Goal: Information Seeking & Learning: Learn about a topic

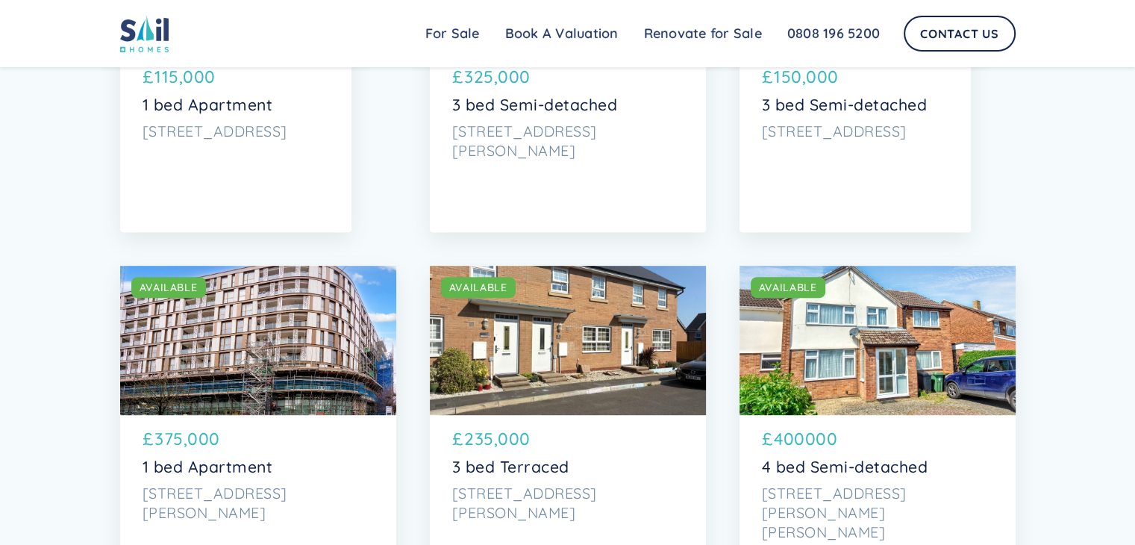
scroll to position [701, 0]
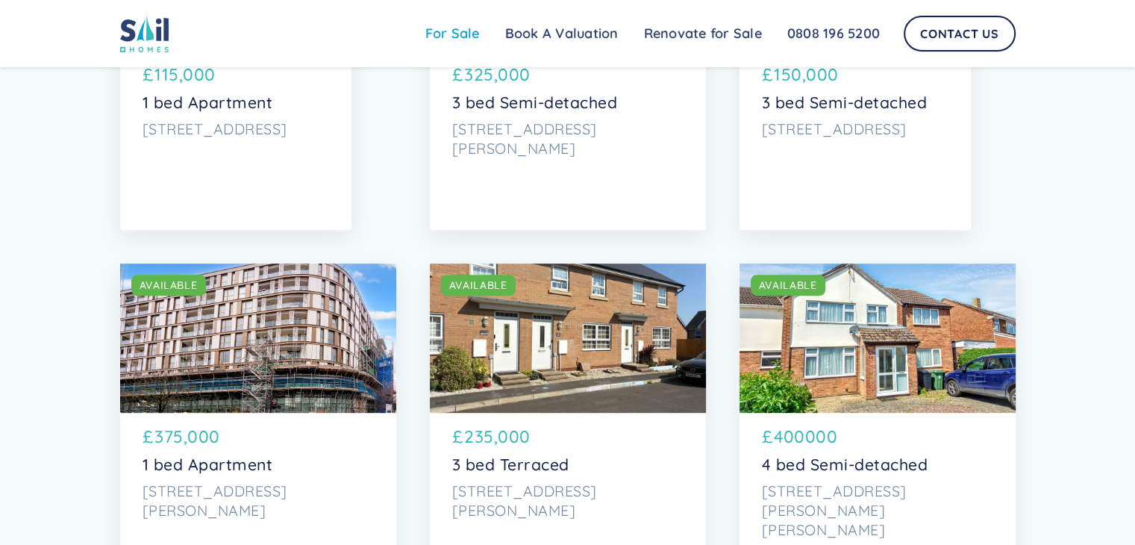
click at [455, 46] on link "For Sale" at bounding box center [453, 34] width 80 height 30
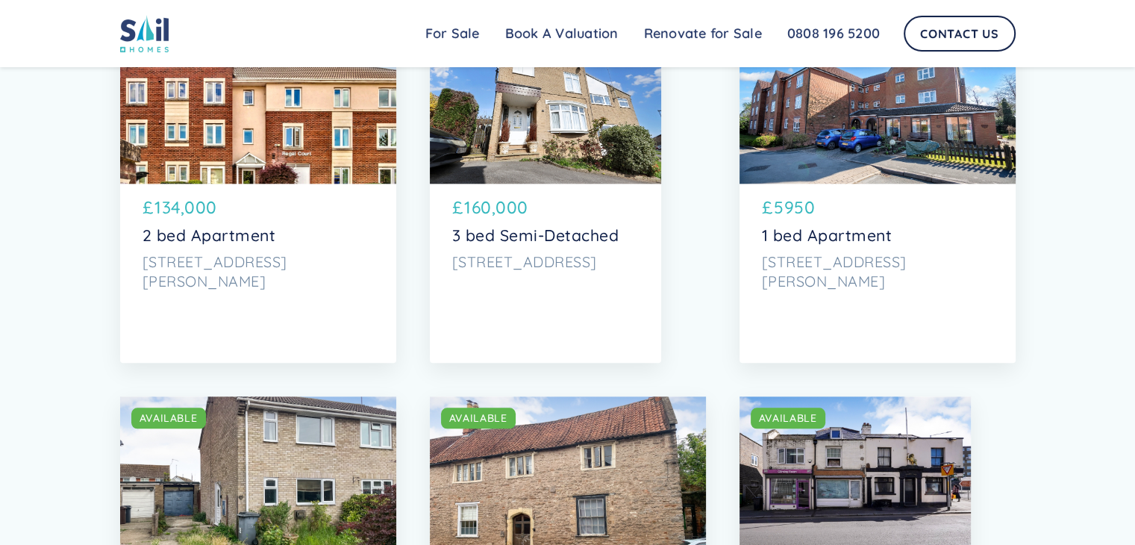
scroll to position [1653, 0]
click at [496, 243] on p "3 bed Semi-Detached" at bounding box center [545, 236] width 187 height 19
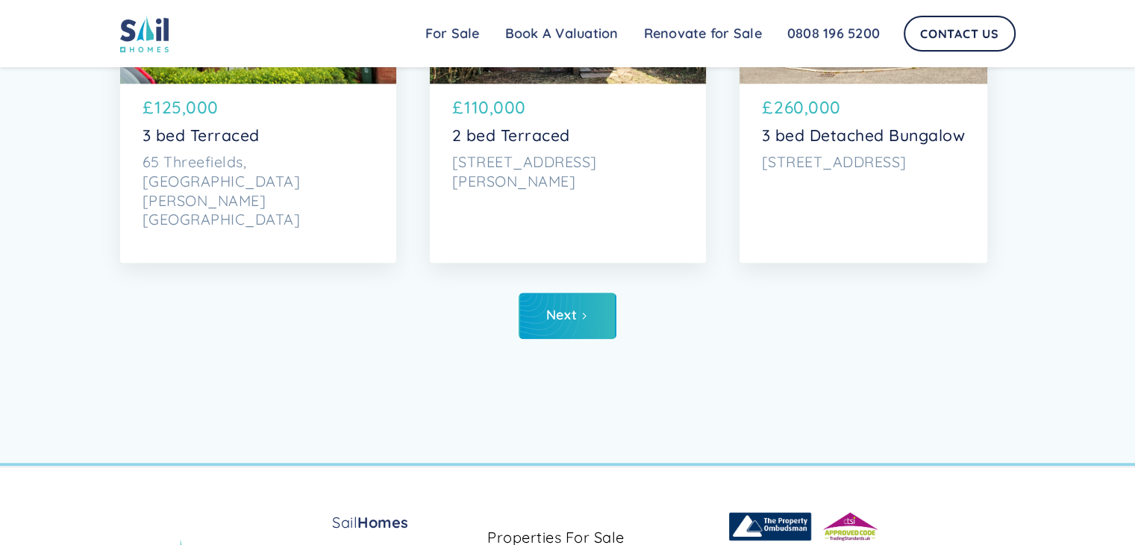
scroll to position [7293, 0]
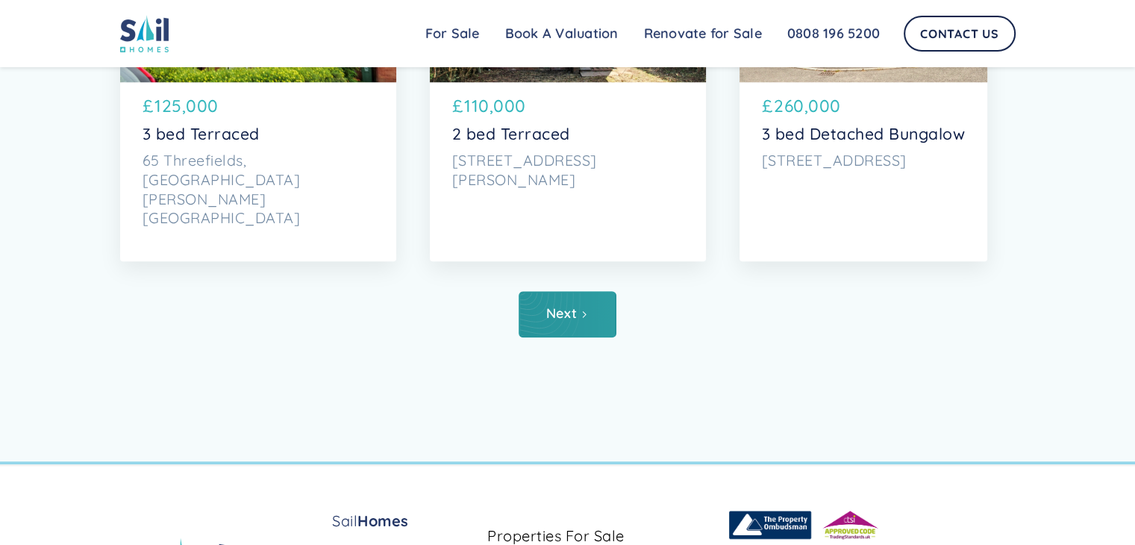
click at [564, 317] on div "Next" at bounding box center [561, 313] width 31 height 15
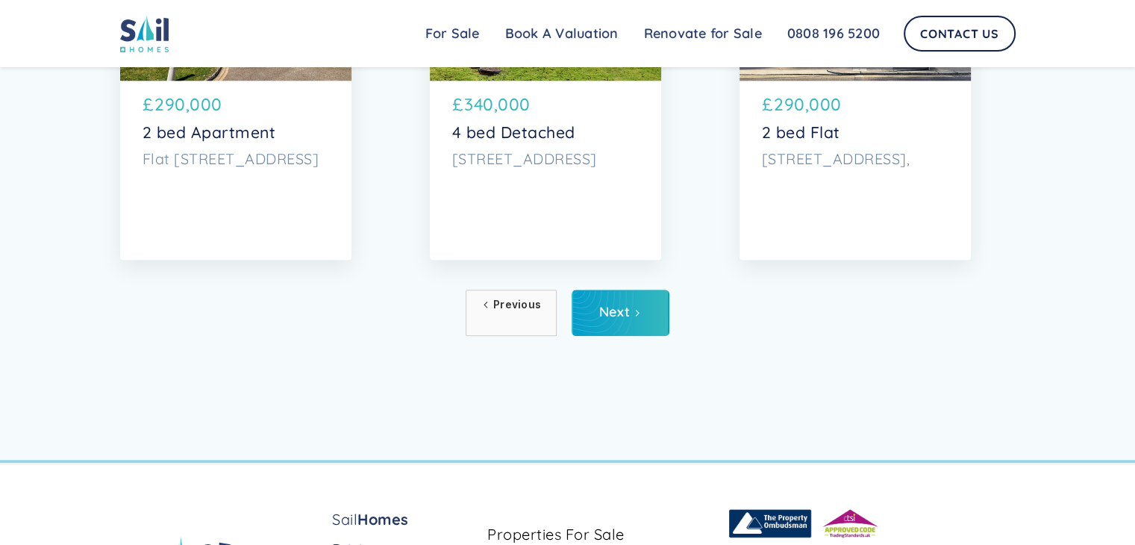
scroll to position [7301, 0]
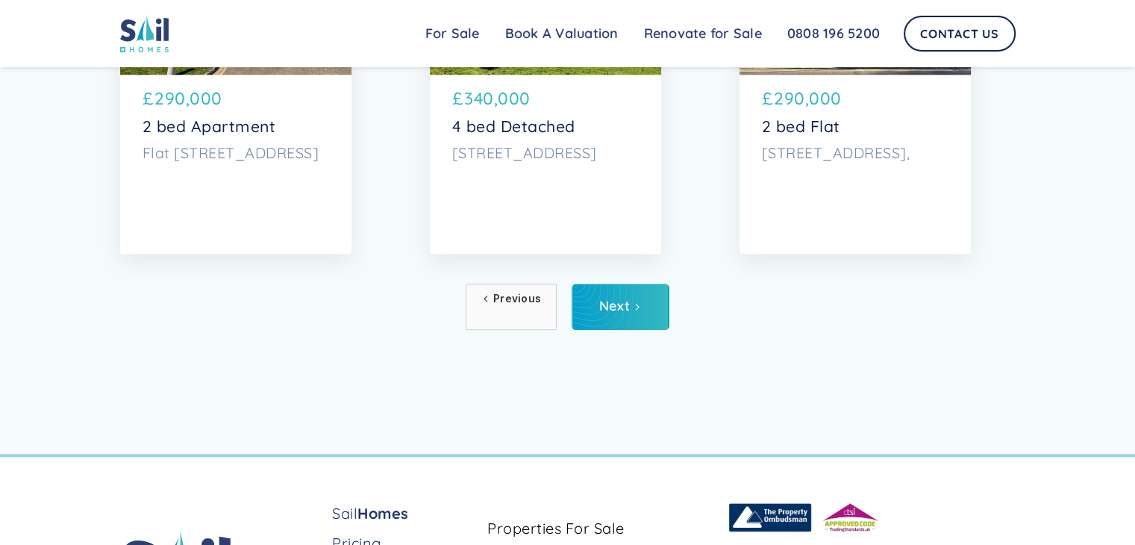
click at [596, 312] on link "Next" at bounding box center [621, 307] width 98 height 46
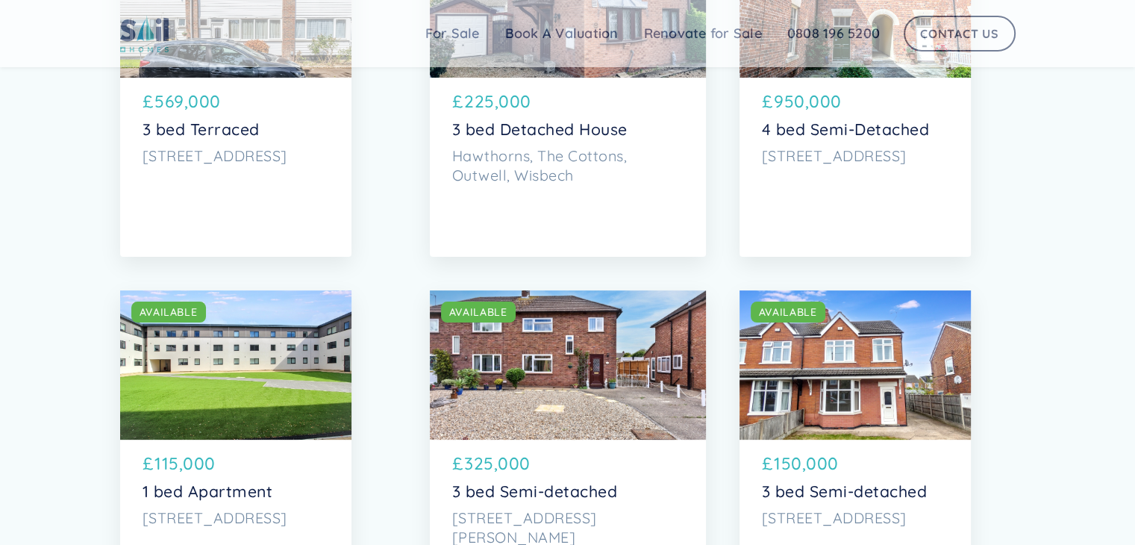
scroll to position [176, 0]
